Goal: Task Accomplishment & Management: Manage account settings

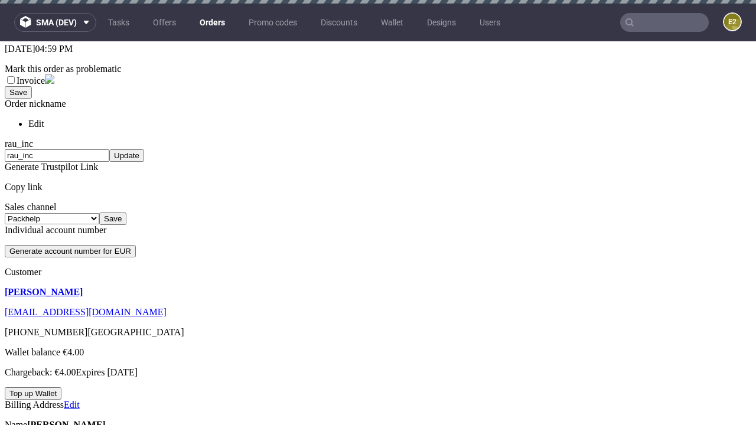
scroll to position [4, 0]
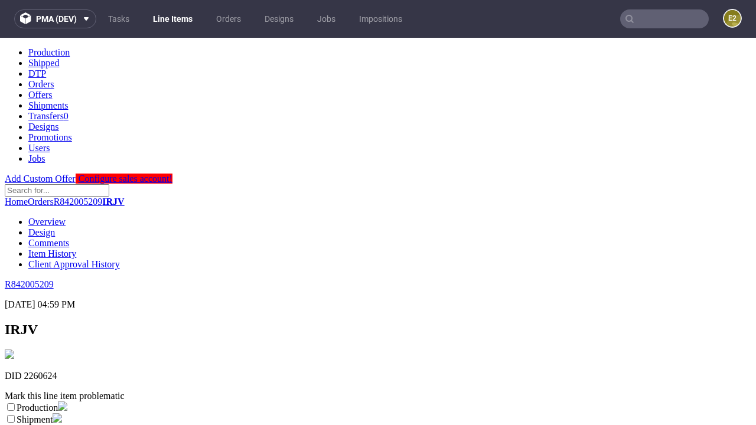
scroll to position [208, 0]
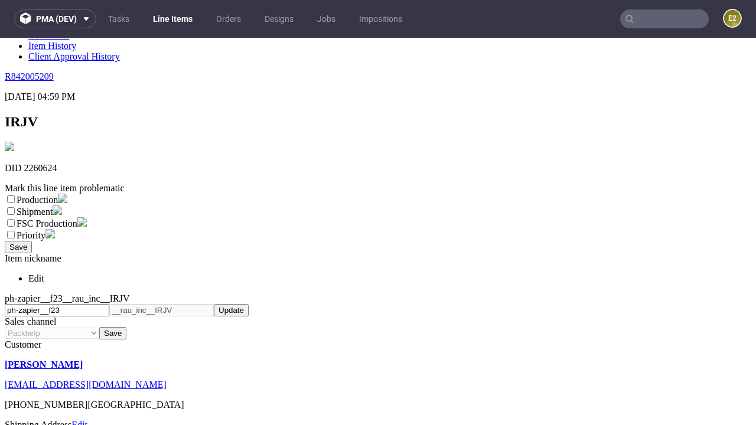
select select "dtp_ca_needed"
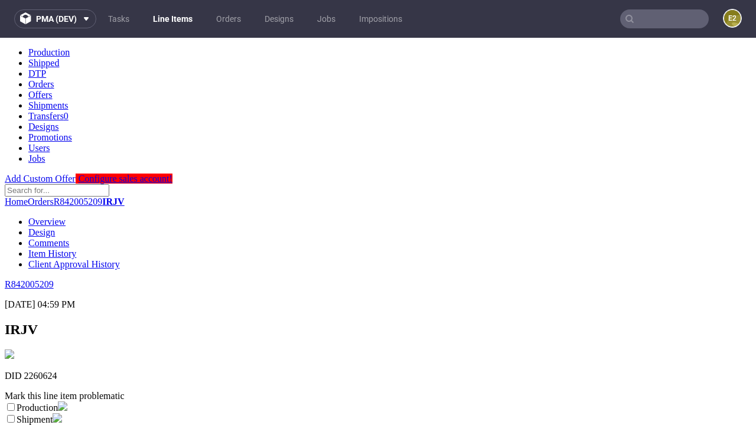
scroll to position [0, 0]
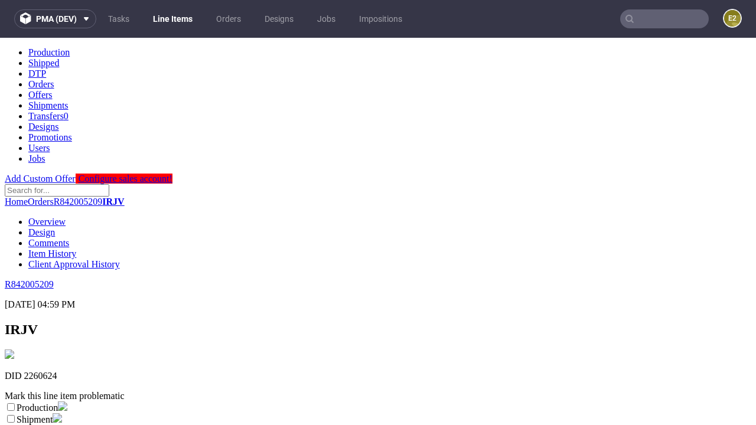
checkbox input "true"
